Goal: Check status: Check status

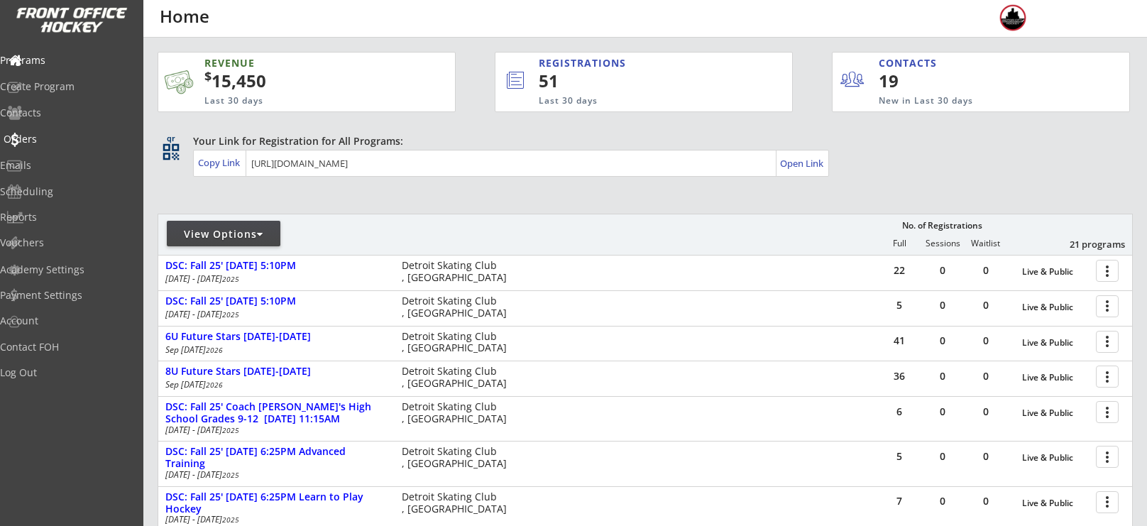
click at [72, 136] on div "Orders" at bounding box center [68, 139] width 128 height 10
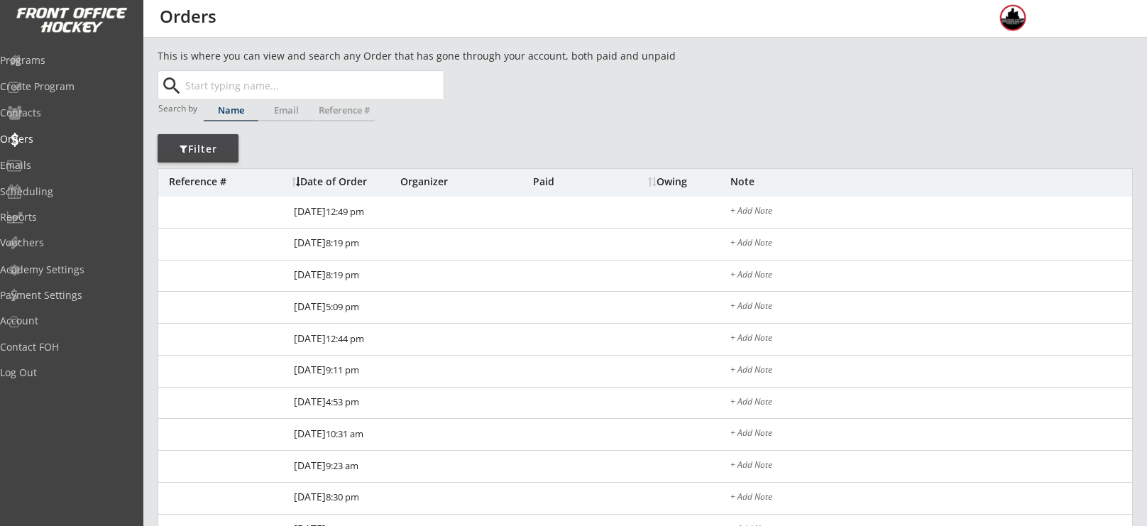
click at [316, 84] on input "text" at bounding box center [312, 85] width 261 height 28
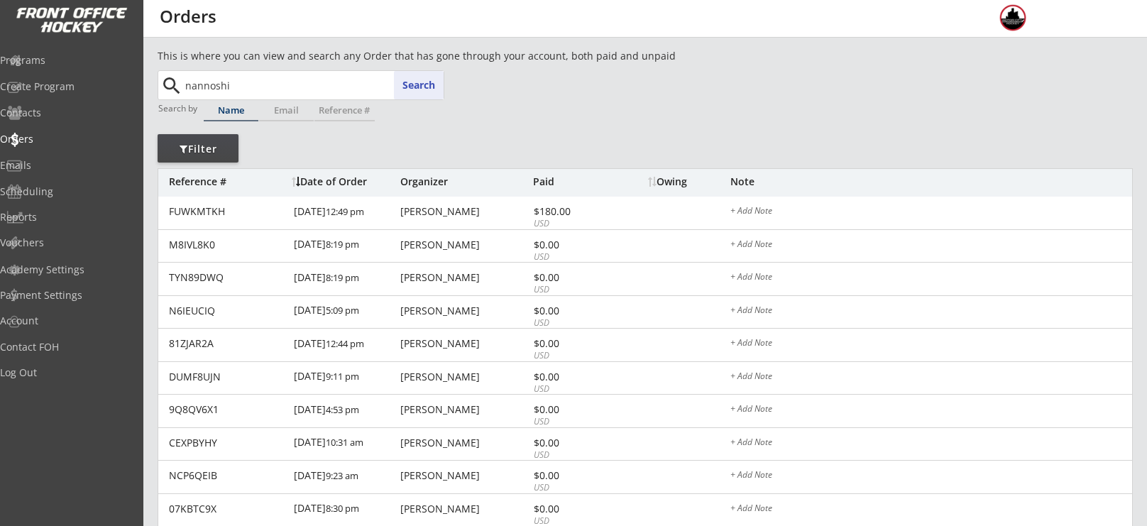
type input "nannoshi"
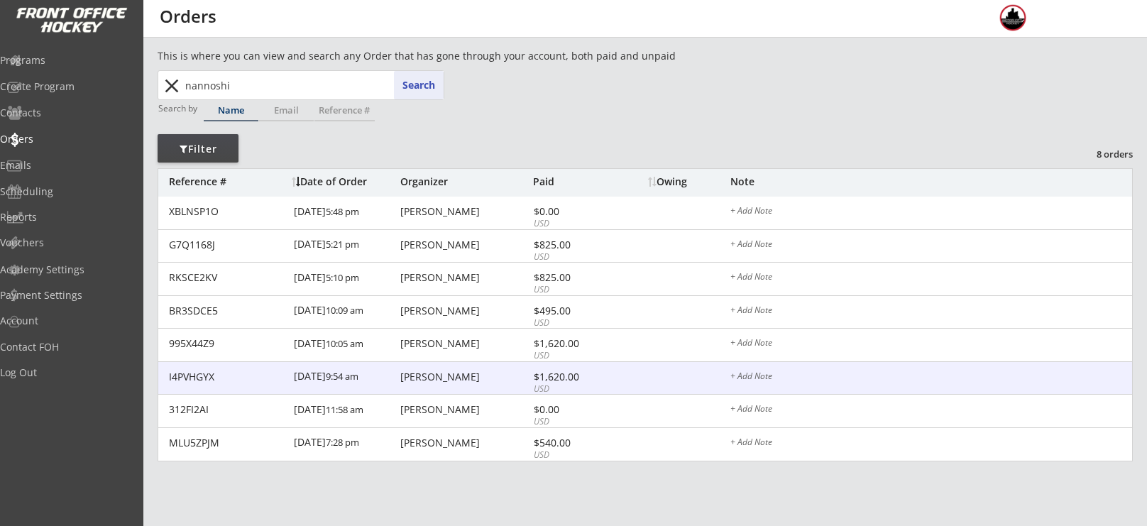
click at [453, 376] on div "[PERSON_NAME]" at bounding box center [464, 377] width 129 height 10
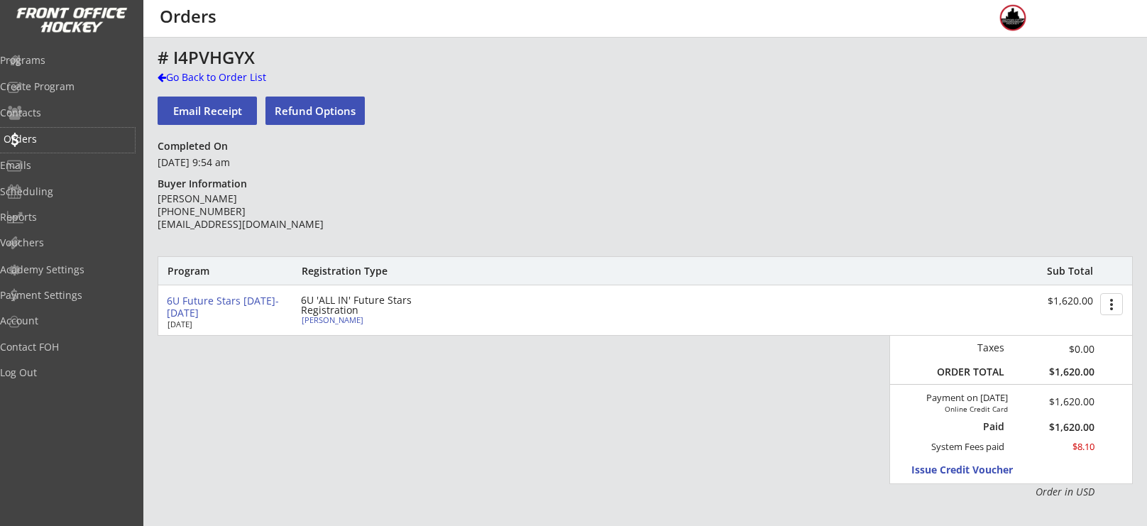
click at [70, 143] on div "Orders" at bounding box center [68, 139] width 128 height 10
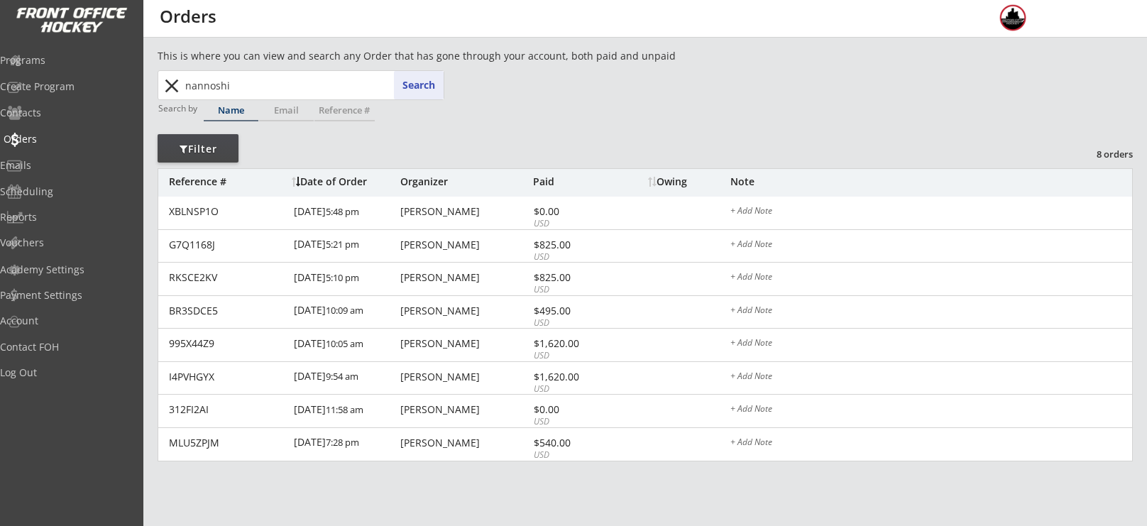
click at [70, 143] on div "Orders" at bounding box center [68, 139] width 128 height 10
click at [172, 82] on button "close" at bounding box center [171, 85] width 23 height 23
